Goal: Find specific page/section: Find specific page/section

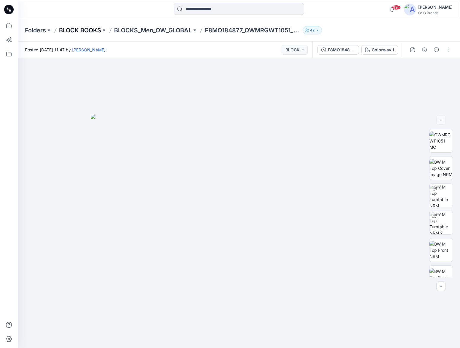
click at [91, 29] on p "BLOCK BOOKS" at bounding box center [80, 30] width 42 height 8
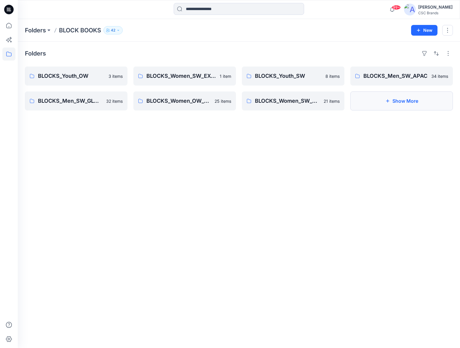
click at [404, 104] on button "Show More" at bounding box center [402, 100] width 103 height 19
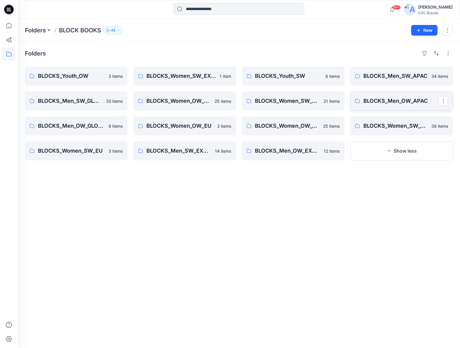
click at [408, 104] on p "BLOCKS_Men_OW_APAC" at bounding box center [401, 101] width 75 height 8
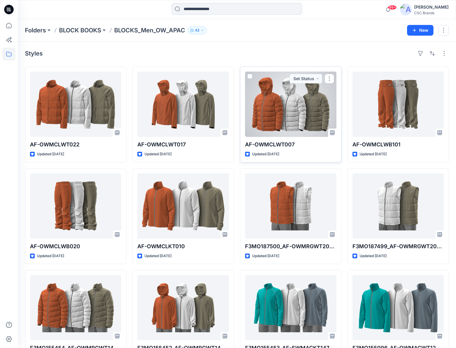
click at [313, 110] on div at bounding box center [290, 104] width 91 height 65
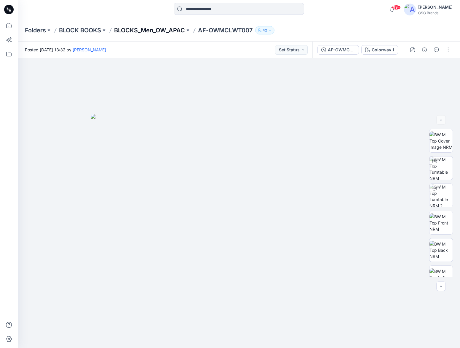
click at [145, 32] on p "BLOCKS_Men_OW_APAC" at bounding box center [149, 30] width 71 height 8
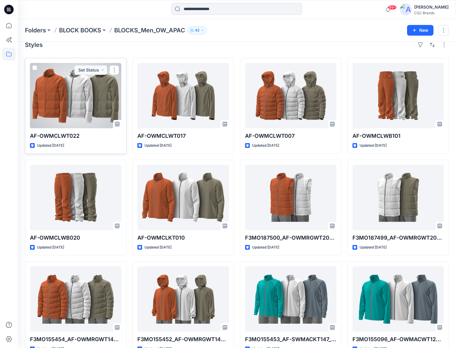
scroll to position [29, 0]
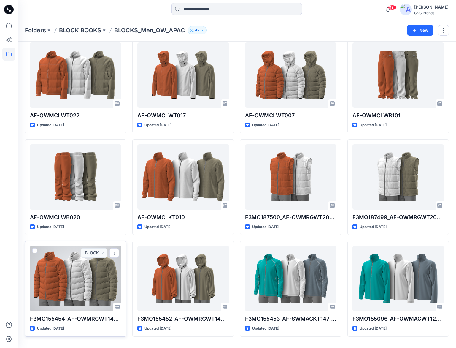
click at [92, 272] on div at bounding box center [75, 278] width 91 height 65
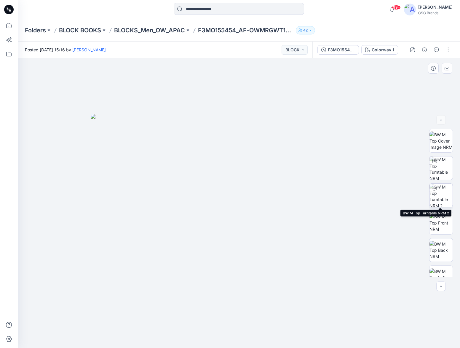
click at [442, 197] on img at bounding box center [441, 195] width 23 height 23
